Goal: Information Seeking & Learning: Learn about a topic

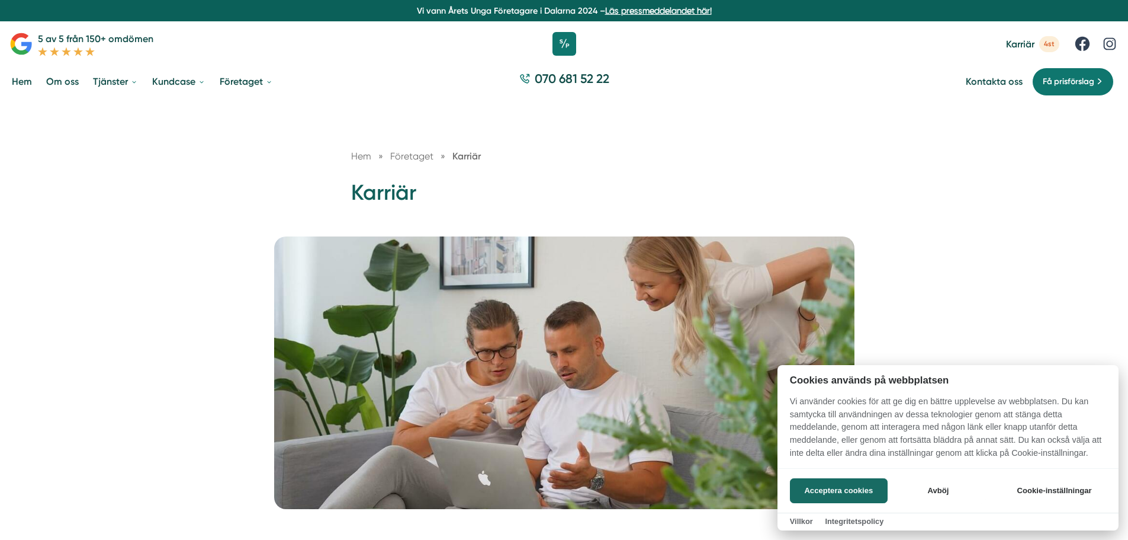
drag, startPoint x: 946, startPoint y: 486, endPoint x: 938, endPoint y: 474, distance: 14.3
click at [947, 486] on button "Avböj" at bounding box center [938, 490] width 94 height 25
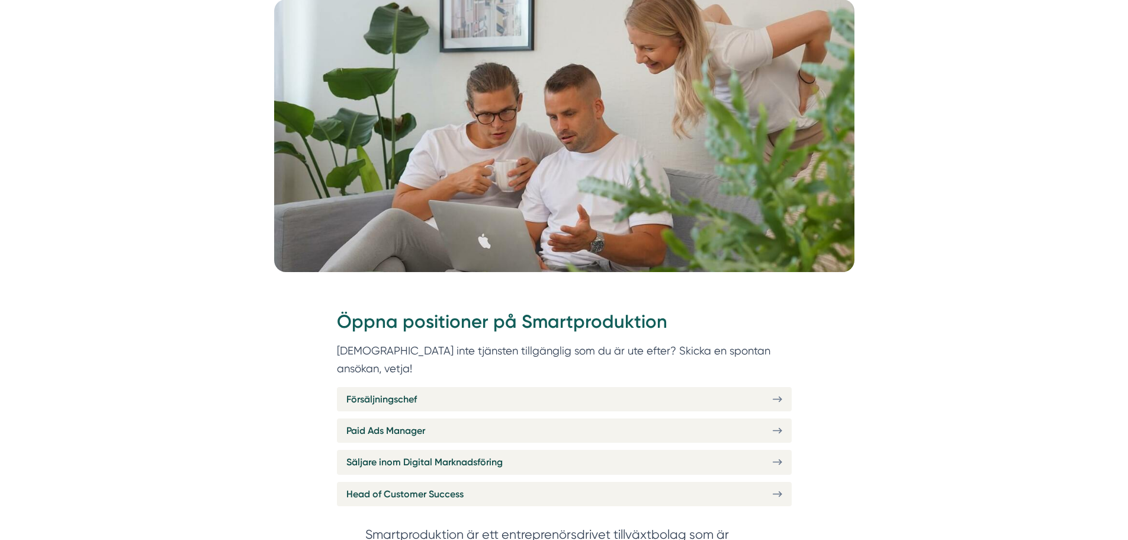
scroll to position [474, 0]
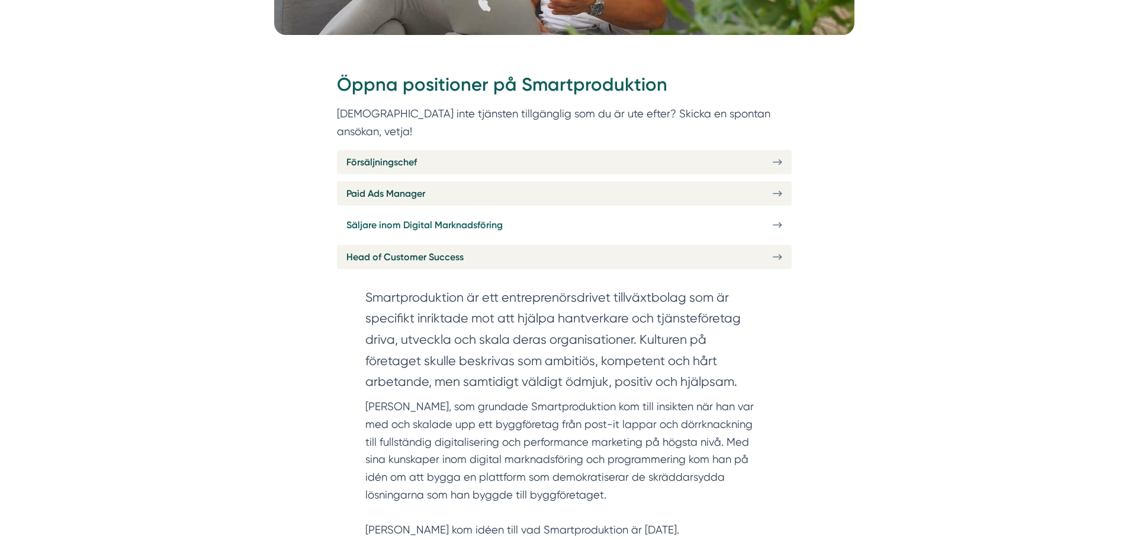
click at [445, 217] on span "Säljare inom Digital Marknadsföring" at bounding box center [424, 224] width 156 height 15
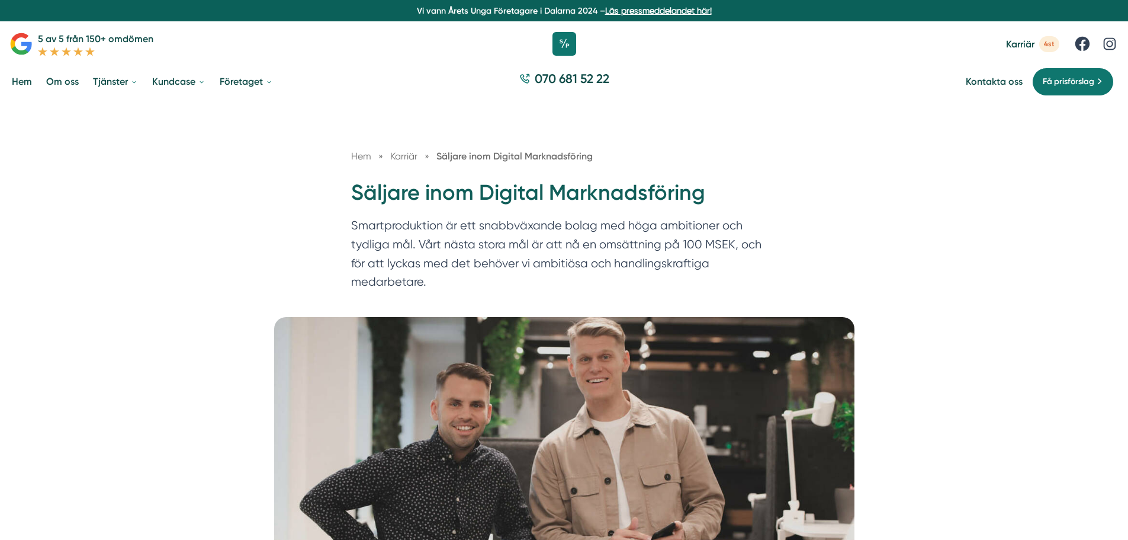
click at [405, 161] on span "Karriär" at bounding box center [403, 155] width 27 height 11
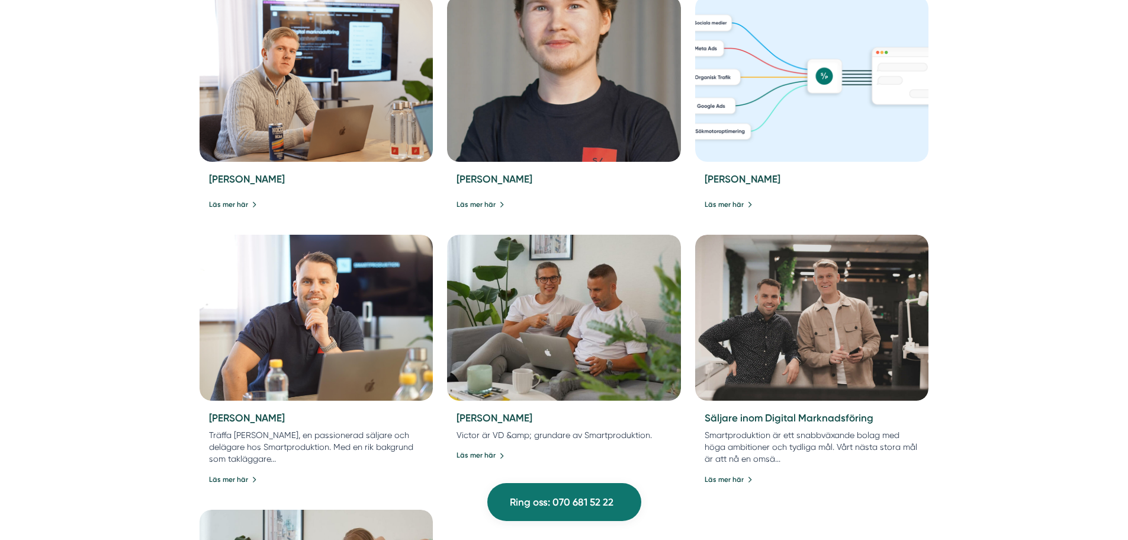
scroll to position [1066, 0]
